Goal: Find specific page/section: Find specific page/section

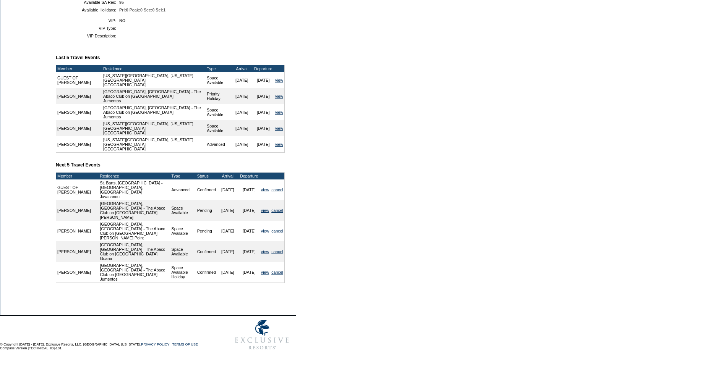
scroll to position [238, 0]
click at [263, 254] on link "view" at bounding box center [265, 251] width 8 height 5
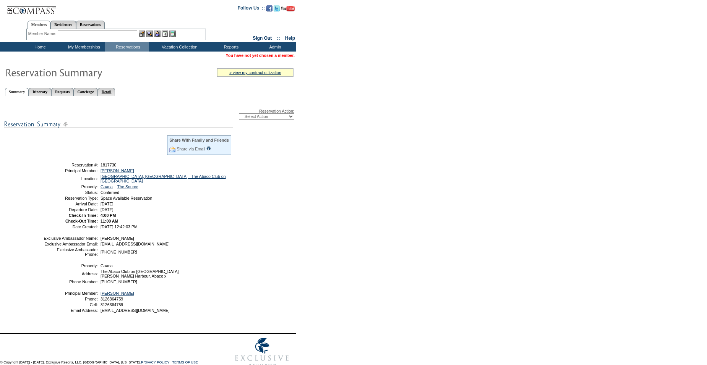
click at [115, 92] on link "Detail" at bounding box center [107, 92] width 18 height 8
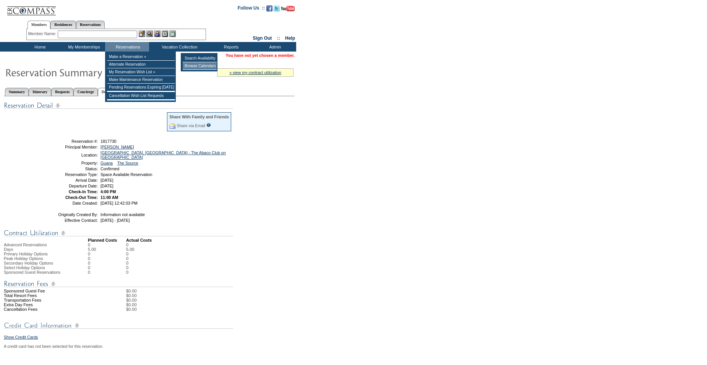
click at [202, 68] on td "Browse Calendars" at bounding box center [200, 66] width 34 height 8
